Goal: Task Accomplishment & Management: Complete application form

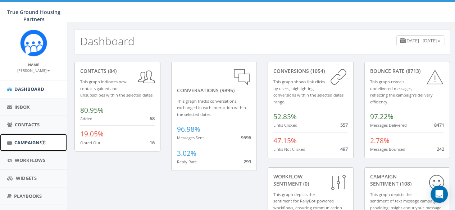
click at [29, 140] on span "Campaigns" at bounding box center [28, 142] width 28 height 6
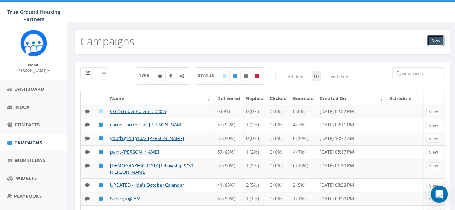
click at [437, 42] on link "New" at bounding box center [435, 40] width 17 height 11
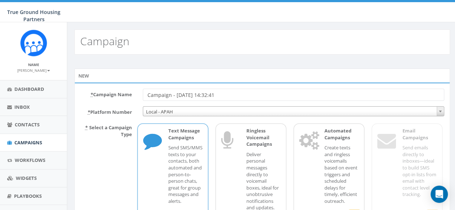
click at [167, 91] on input "Campaign - 10/02/2025, 14:32:41" at bounding box center [293, 95] width 301 height 12
click at [242, 91] on input "Drop In Classes at Arlington Mill Today 5:00-6:30 PM" at bounding box center [293, 95] width 301 height 12
drag, startPoint x: 242, startPoint y: 91, endPoint x: 287, endPoint y: 91, distance: 44.6
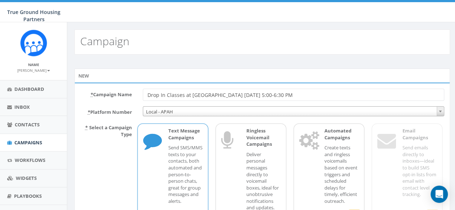
click at [287, 91] on input "Drop In Classes at Arlington Mill Today 5:00-6:30 PM" at bounding box center [293, 95] width 301 height 12
click at [244, 65] on div "New * Campaign Name Drop In Classes at Arlington Mill Today 6:30 - 8:30 PM * Pl…" at bounding box center [262, 164] width 390 height 218
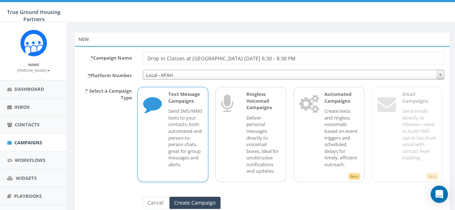
scroll to position [62, 0]
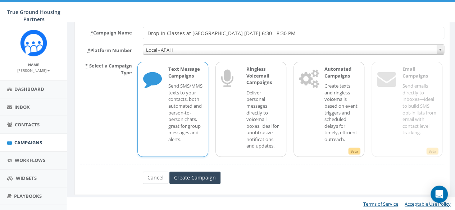
click at [166, 32] on input "Drop In Classes at Arlington Mill Today 6:30 - 8:30 PM" at bounding box center [293, 33] width 301 height 12
click at [185, 31] on input "Drop In Classes at Arlington Mill Today 6:30 - 8:30 PM" at bounding box center [293, 33] width 301 height 12
click at [260, 36] on input "Drop In Classes at Arlington Mill Today 6:30 - 8:30 PM" at bounding box center [293, 33] width 301 height 12
drag, startPoint x: 260, startPoint y: 36, endPoint x: 164, endPoint y: 38, distance: 96.4
click at [164, 38] on input "Drop In Classes at Arlington Mill Today 6:30 - 8:30 PM" at bounding box center [293, 33] width 301 height 12
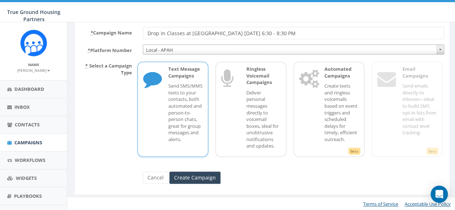
click at [162, 33] on input "Drop In Classes at Arlington Mill Today 6:30 - 8:30 PM" at bounding box center [293, 33] width 301 height 12
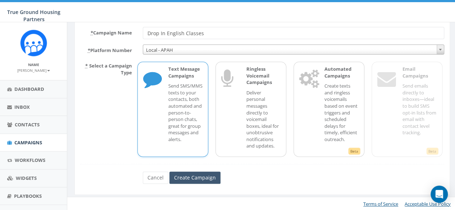
type input "Drop In English Classes"
click at [201, 179] on input "Create Campaign" at bounding box center [194, 178] width 51 height 12
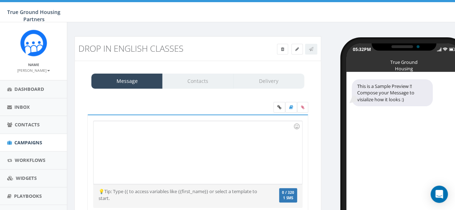
click at [150, 141] on div at bounding box center [197, 152] width 208 height 63
click at [155, 129] on div at bounding box center [197, 152] width 208 height 63
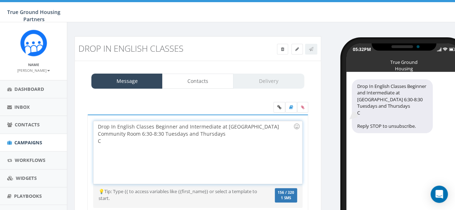
click at [147, 144] on div "Drop In English Classes Beginner and Intermediate at Arlington Mill Residences …" at bounding box center [197, 152] width 208 height 63
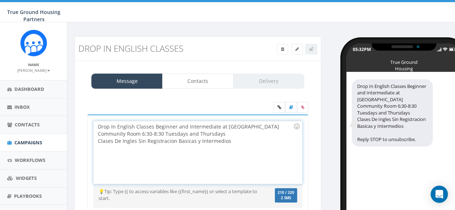
click at [238, 137] on div "Drop In English Classes Beginner and Intermediate at Arlington Mill Residences …" at bounding box center [197, 152] width 208 height 63
click at [238, 138] on div "Drop In English Classes Beginner and Intermediate at Arlington Mill Residences …" at bounding box center [197, 152] width 208 height 63
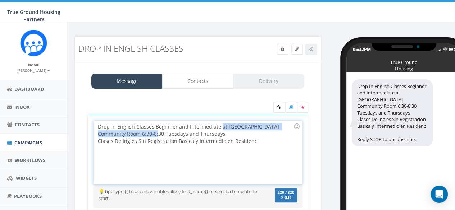
drag, startPoint x: 217, startPoint y: 125, endPoint x: 138, endPoint y: 133, distance: 79.1
click at [138, 133] on div "Drop In English Classes Beginner and Intermediate at Arlington Mill Residences …" at bounding box center [197, 152] width 208 height 63
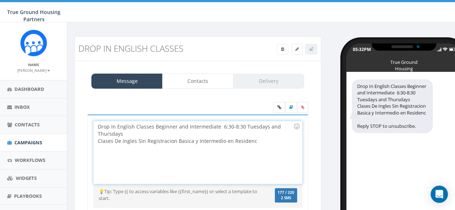
click at [220, 126] on div "Drop In English Classes Beginner and Intermediate 6:30-8:30 Tuesdays and Thursd…" at bounding box center [197, 152] width 208 height 63
drag, startPoint x: 220, startPoint y: 126, endPoint x: 235, endPoint y: 126, distance: 14.7
click at [235, 126] on div "Drop In English Classes Beginner and Intermediate 6:30-8:30 Tuesdays and Thursd…" at bounding box center [197, 152] width 208 height 63
click at [219, 127] on div "Drop In English Classes Beginner and Intermediate 6:30-8:30 Tuesdays and Thursd…" at bounding box center [197, 152] width 208 height 63
click at [224, 125] on div "Drop In English Classes Beginner and Intermediate 6:30-8:30 Tuesdays and Thursd…" at bounding box center [197, 152] width 208 height 63
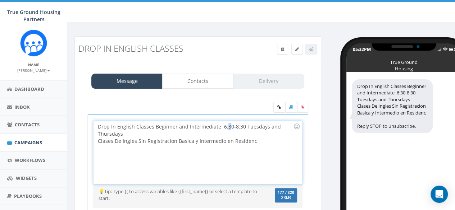
click at [225, 125] on div "Drop In English Classes Beginner and Intermediate 6:30-8:30 Tuesdays and Thursd…" at bounding box center [197, 152] width 208 height 63
drag, startPoint x: 225, startPoint y: 125, endPoint x: 235, endPoint y: 127, distance: 11.0
click at [235, 127] on div "Drop In English Classes Beginner and Intermediate 6:30-8:30 Tuesdays and Thursd…" at bounding box center [197, 152] width 208 height 63
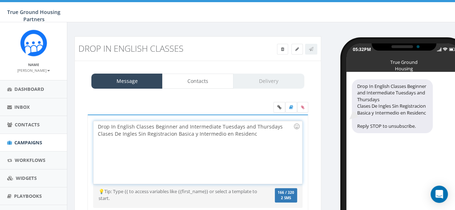
click at [247, 126] on div "Drop In English Classes Beginner and Intermediate Tuesdays and Thursdays Clases…" at bounding box center [197, 152] width 208 height 63
click at [264, 133] on div "Drop In English Classes Beginner and Intermediate Tuesdays & Thursdays Clases D…" at bounding box center [197, 152] width 208 height 63
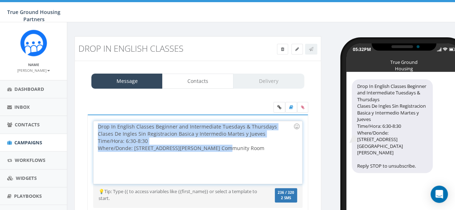
drag, startPoint x: 258, startPoint y: 144, endPoint x: 90, endPoint y: 125, distance: 168.9
click at [90, 125] on div "Drop In English Classes Beginner and Intermediate at Arlington Mill Residences …" at bounding box center [197, 165] width 221 height 100
copy div "Drop In English Classes Beginner and Intermediate Tuesdays & Thursdays Clases D…"
click at [234, 148] on div "Where/Donde: [STREET_ADDRESS][PERSON_NAME] Community Room" at bounding box center [195, 148] width 195 height 7
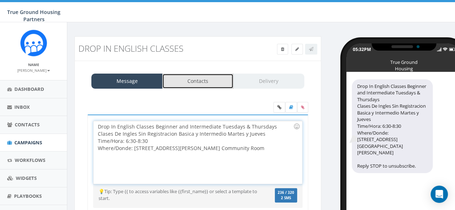
click at [187, 79] on link "Contacts" at bounding box center [197, 81] width 71 height 15
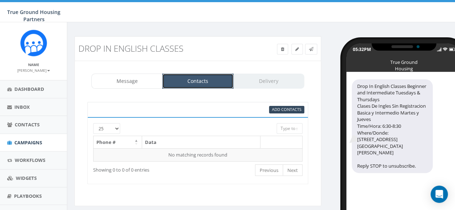
scroll to position [36, 0]
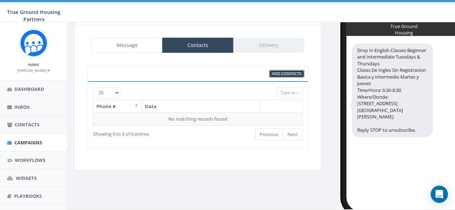
click at [288, 72] on span "Add Contacts" at bounding box center [286, 73] width 29 height 5
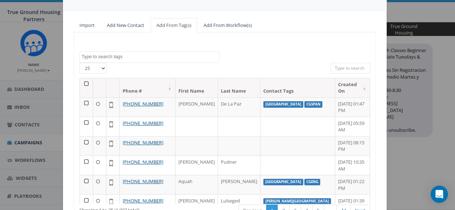
scroll to position [0, 0]
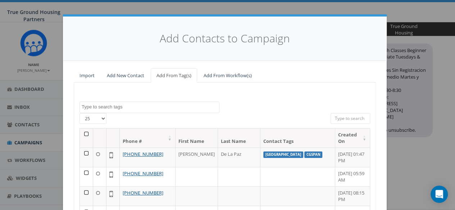
click at [112, 109] on textarea "Search" at bounding box center [150, 107] width 137 height 6
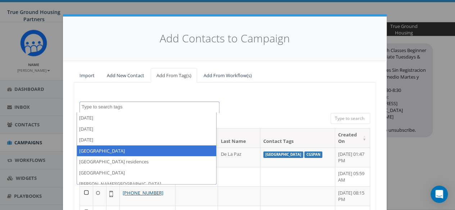
select select "Arlington Mill"
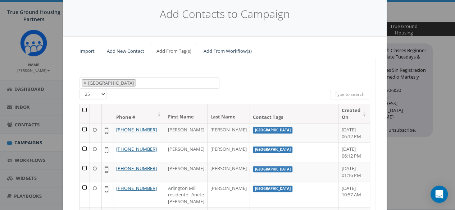
scroll to position [36, 0]
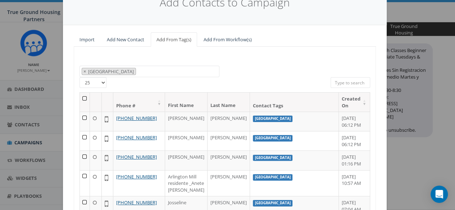
click at [84, 97] on th at bounding box center [85, 102] width 10 height 19
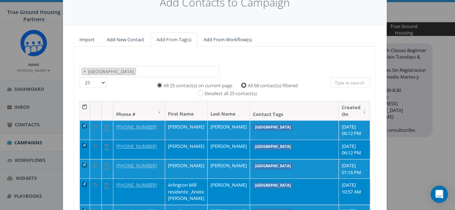
click at [243, 84] on input "All 68 contact(s) filtered" at bounding box center [245, 84] width 5 height 5
radio input "true"
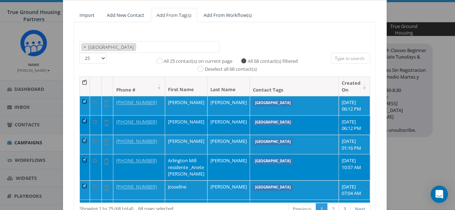
scroll to position [111, 0]
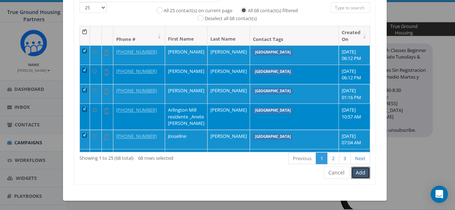
click at [362, 171] on button "Add" at bounding box center [360, 173] width 19 height 12
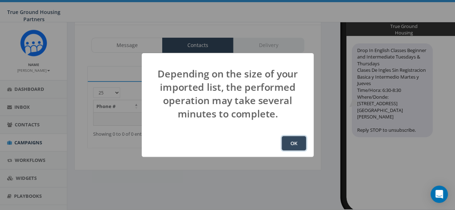
click at [300, 142] on button "OK" at bounding box center [293, 143] width 24 height 14
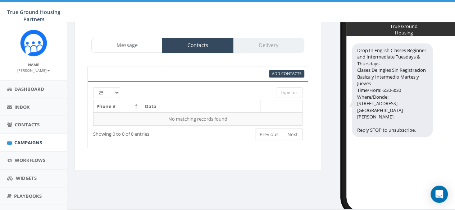
scroll to position [49, 0]
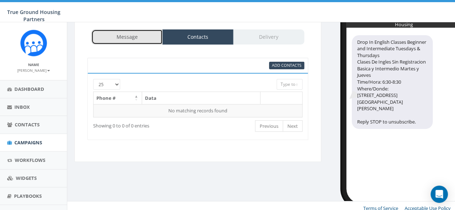
click at [133, 37] on link "Message" at bounding box center [126, 36] width 71 height 15
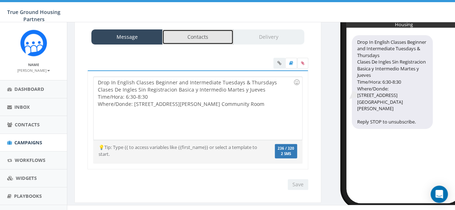
click at [190, 33] on link "Contacts" at bounding box center [197, 36] width 71 height 15
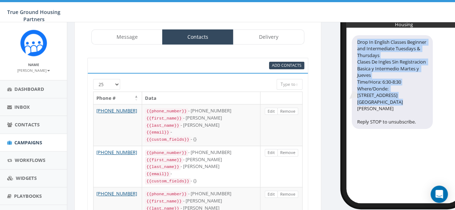
drag, startPoint x: 401, startPoint y: 95, endPoint x: 354, endPoint y: 42, distance: 71.0
click at [354, 42] on div "Drop In English Classes Beginner and Intermediate Tuesdays & Thursdays Clases D…" at bounding box center [391, 82] width 81 height 94
copy div "Drop In English Classes Beginner and Intermediate Tuesdays & Thursdays Clases D…"
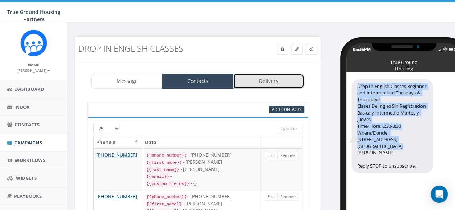
click at [266, 84] on link "Delivery" at bounding box center [268, 81] width 71 height 15
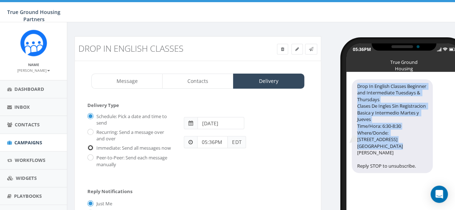
click at [88, 147] on input "Immediate: Send all messages now" at bounding box center [89, 148] width 5 height 5
radio input "true"
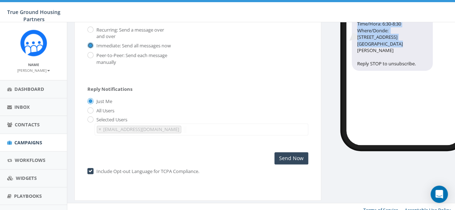
scroll to position [108, 0]
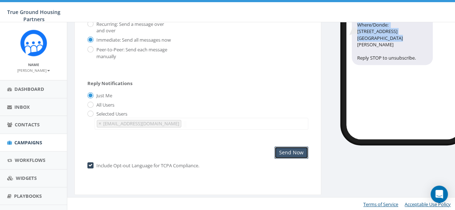
click at [295, 150] on input "Send Now" at bounding box center [291, 153] width 34 height 12
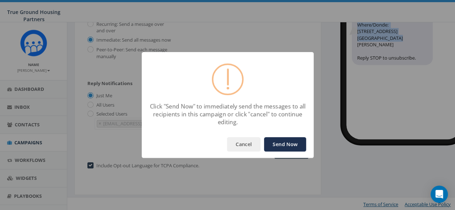
click at [288, 143] on button "Send Now" at bounding box center [285, 144] width 42 height 14
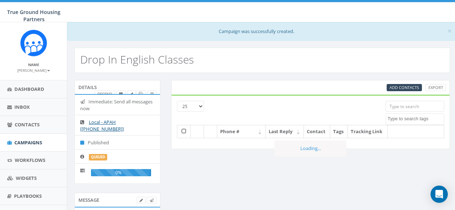
select select
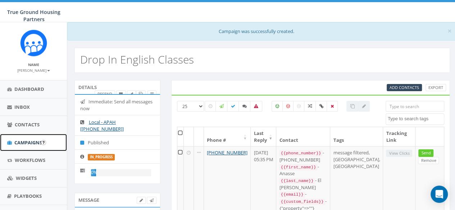
click at [24, 143] on span "Campaigns" at bounding box center [28, 142] width 28 height 6
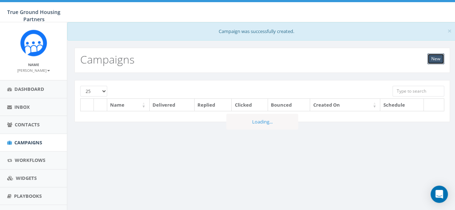
click at [433, 56] on link "New" at bounding box center [435, 59] width 17 height 11
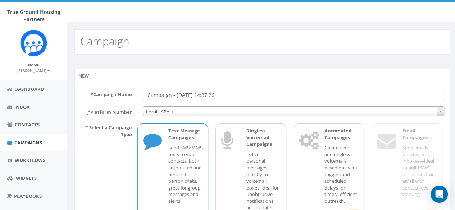
click at [191, 95] on input "Campaign - [DATE] 14:37:26" at bounding box center [293, 95] width 301 height 12
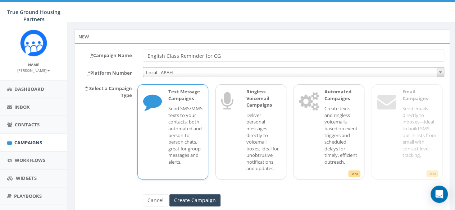
scroll to position [62, 0]
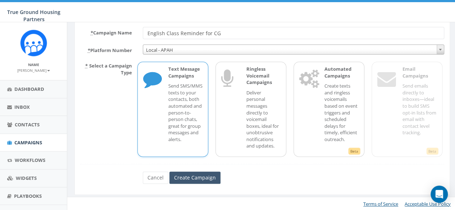
type input "English Class Reminder for CG"
click at [203, 177] on input "Create Campaign" at bounding box center [194, 178] width 51 height 12
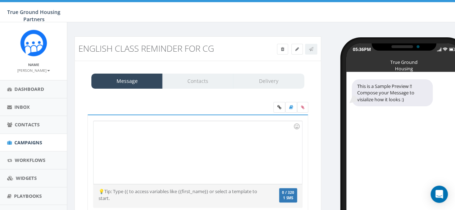
click at [233, 143] on div at bounding box center [197, 152] width 208 height 63
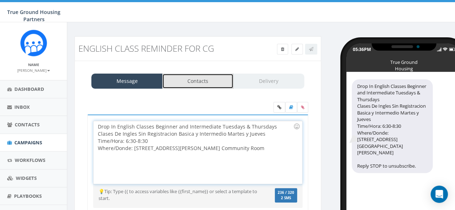
click at [206, 82] on link "Contacts" at bounding box center [197, 81] width 71 height 15
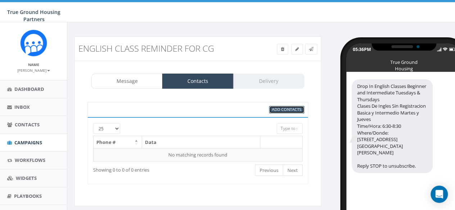
click at [285, 106] on link "Add Contacts" at bounding box center [286, 110] width 35 height 8
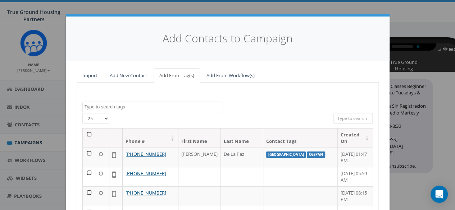
click at [126, 106] on textarea "Search" at bounding box center [152, 107] width 137 height 6
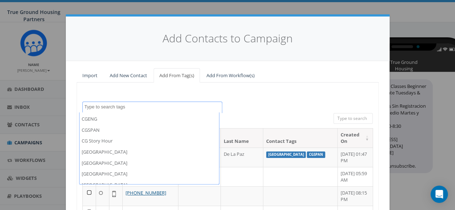
scroll to position [108, 0]
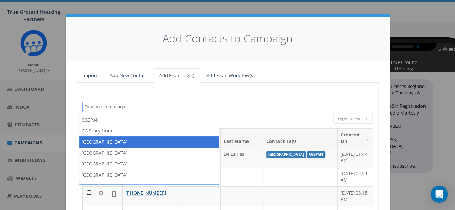
select select "Columbia Grove"
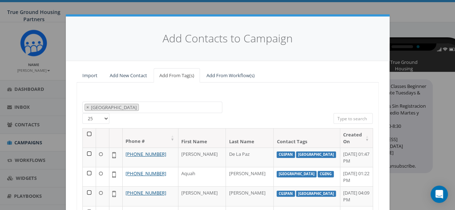
click at [244, 94] on div "2024/10/01 2024/11/22 2025/04/16 Arlington Mill Arlington Mill residences Arna …" at bounding box center [228, 185] width 302 height 204
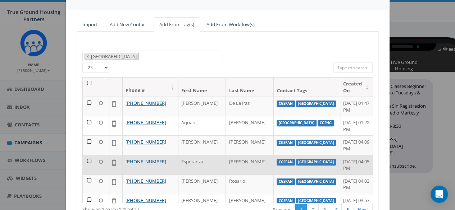
scroll to position [102, 0]
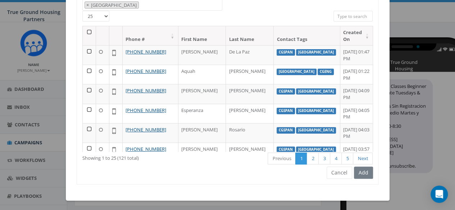
click at [85, 31] on th at bounding box center [89, 35] width 13 height 19
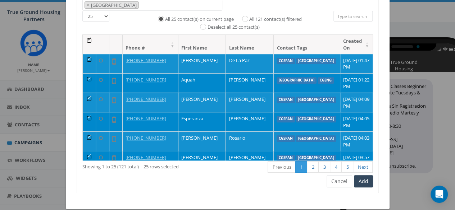
scroll to position [66, 0]
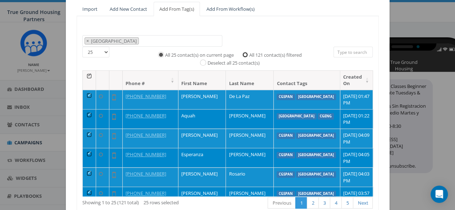
click at [244, 52] on input "All 121 contact(s) filtered" at bounding box center [246, 54] width 5 height 5
radio input "true"
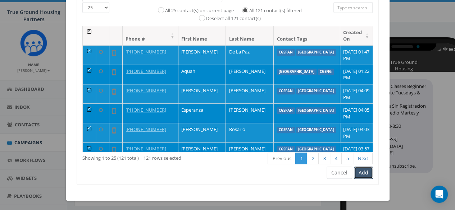
click at [364, 173] on button "Add" at bounding box center [363, 173] width 19 height 12
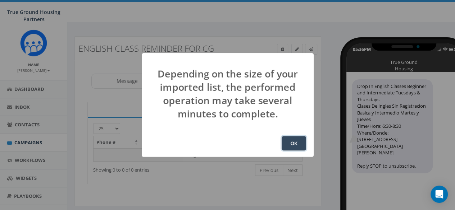
click at [297, 142] on button "OK" at bounding box center [293, 143] width 24 height 14
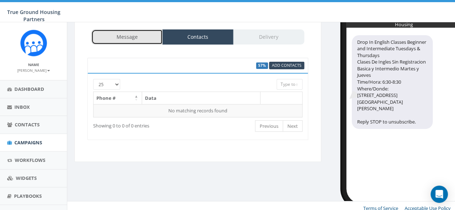
click at [140, 31] on link "Message" at bounding box center [126, 36] width 71 height 15
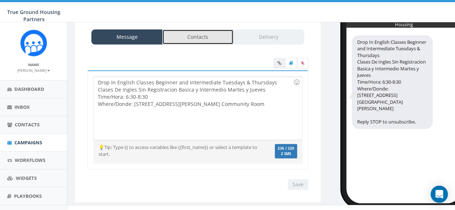
click at [193, 36] on link "Contacts" at bounding box center [197, 36] width 71 height 15
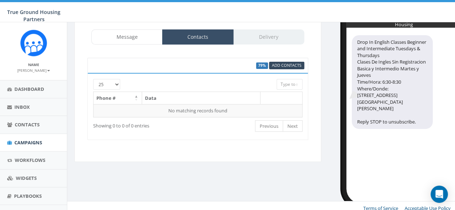
drag, startPoint x: 274, startPoint y: 34, endPoint x: 193, endPoint y: 36, distance: 80.5
click at [273, 34] on div "Message Contacts Delivery" at bounding box center [197, 36] width 213 height 15
drag, startPoint x: 152, startPoint y: 36, endPoint x: 197, endPoint y: 33, distance: 45.0
click at [152, 36] on link "Message" at bounding box center [126, 36] width 71 height 15
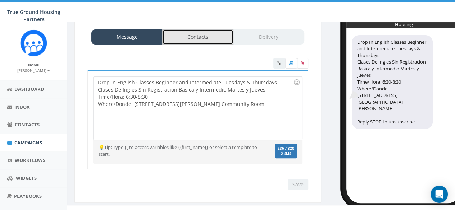
click at [198, 33] on link "Contacts" at bounding box center [197, 36] width 71 height 15
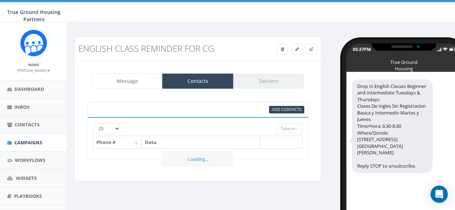
select select "1142"
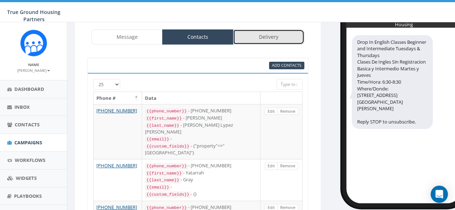
click at [257, 37] on link "Delivery" at bounding box center [268, 36] width 71 height 15
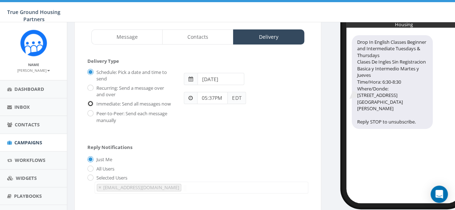
click at [90, 104] on input "Immediate: Send all messages now" at bounding box center [89, 104] width 5 height 5
radio input "true"
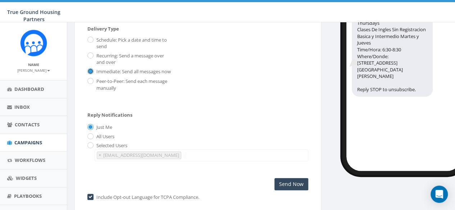
scroll to position [108, 0]
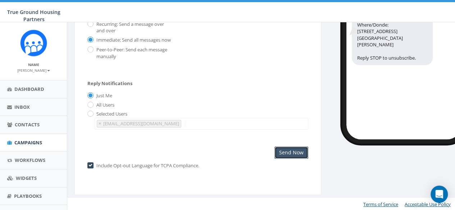
click at [298, 150] on input "Send Now" at bounding box center [291, 153] width 34 height 12
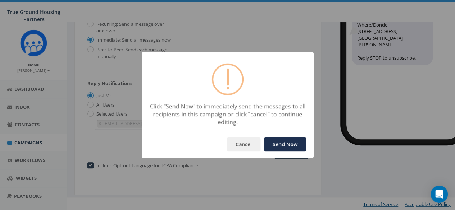
click at [279, 141] on button "Send Now" at bounding box center [285, 144] width 42 height 14
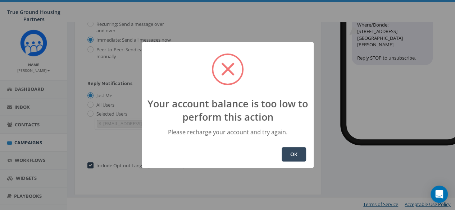
click at [296, 155] on button "OK" at bounding box center [293, 154] width 24 height 14
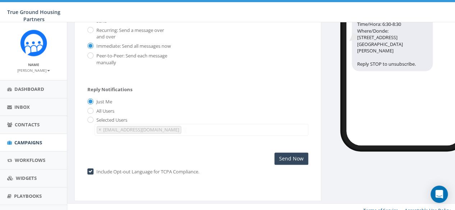
scroll to position [0, 0]
